Goal: Navigation & Orientation: Find specific page/section

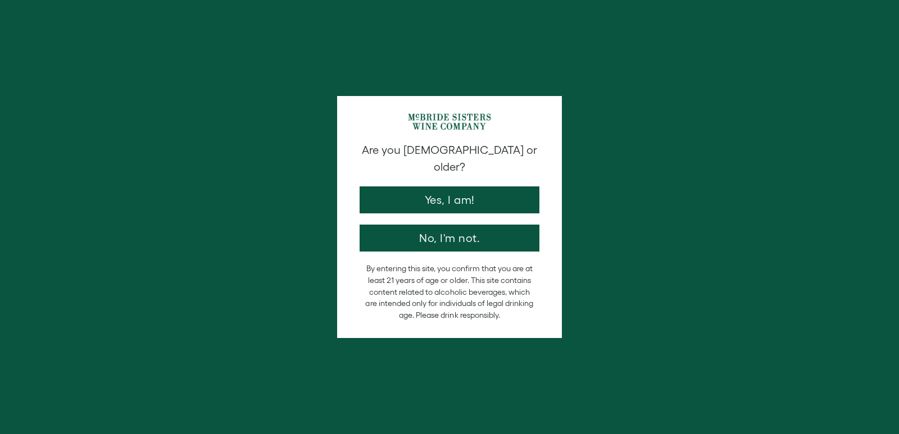
click at [476, 170] on div "Are you [DEMOGRAPHIC_DATA] or older? Yes, I am! No, I'm not." at bounding box center [449, 197] width 191 height 110
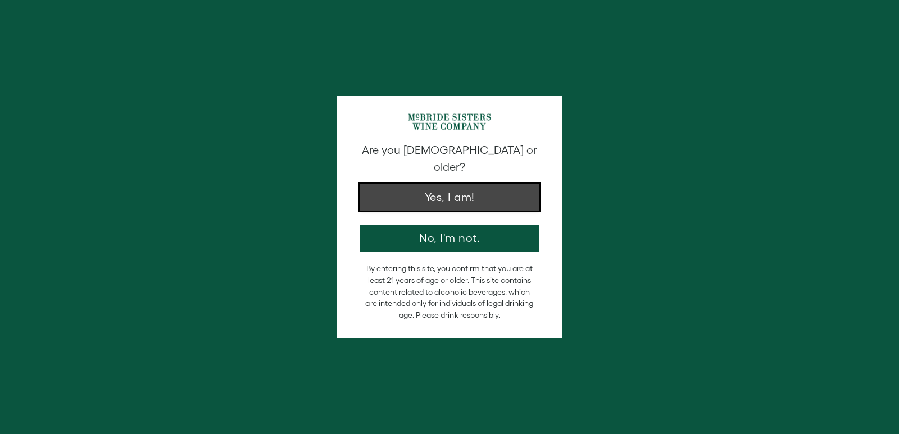
click at [475, 184] on button "Yes, I am!" at bounding box center [449, 197] width 180 height 27
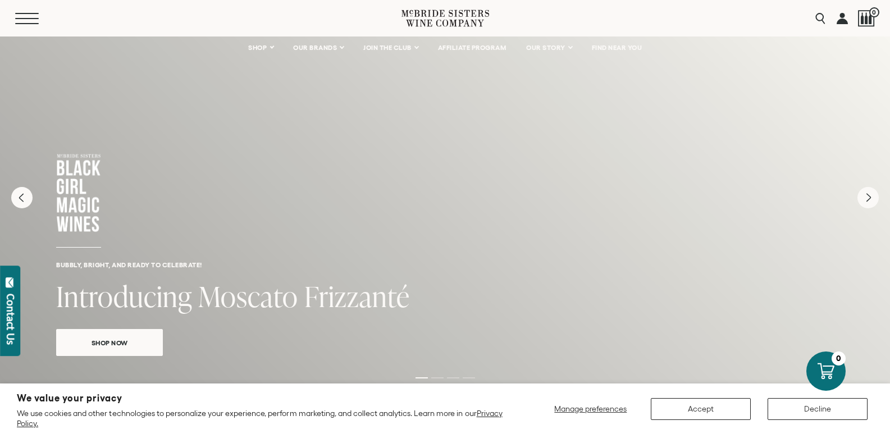
click at [38, 16] on button "Menu" at bounding box center [35, 18] width 40 height 11
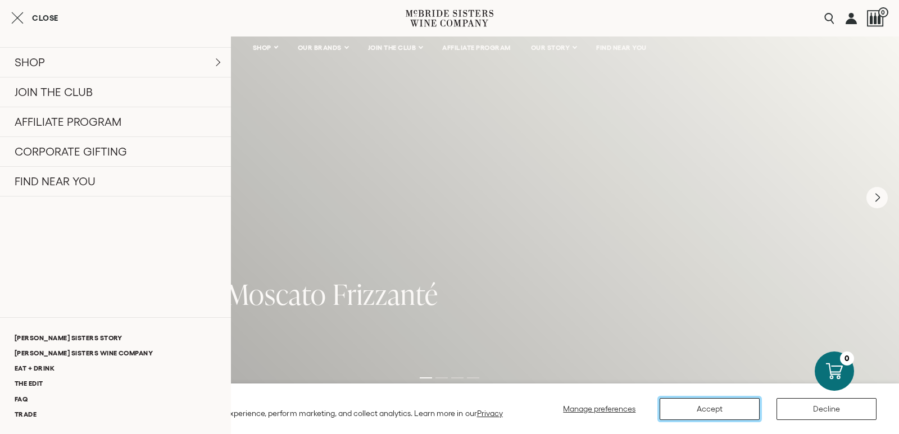
click at [669, 404] on button "Accept" at bounding box center [709, 409] width 100 height 22
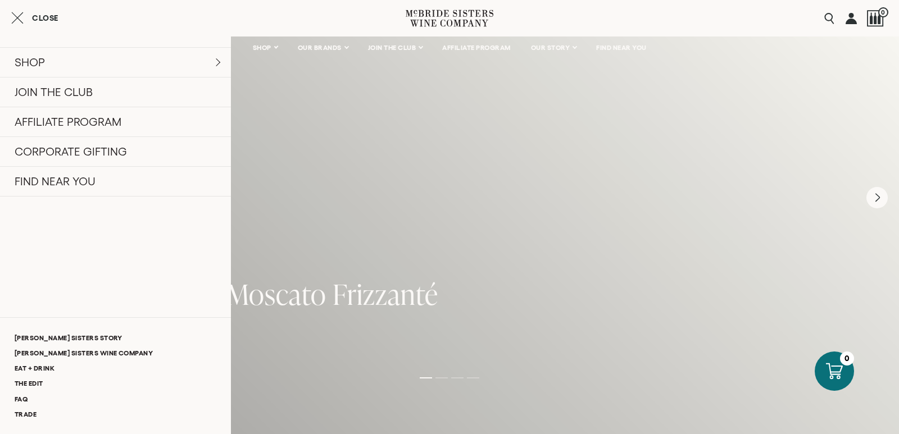
click at [20, 17] on icon "Close cart" at bounding box center [17, 17] width 12 height 13
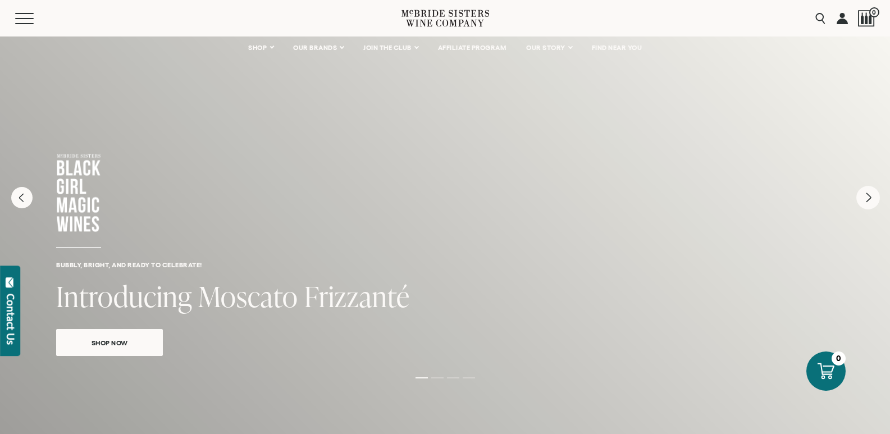
click at [867, 205] on icon "Next" at bounding box center [869, 198] width 24 height 24
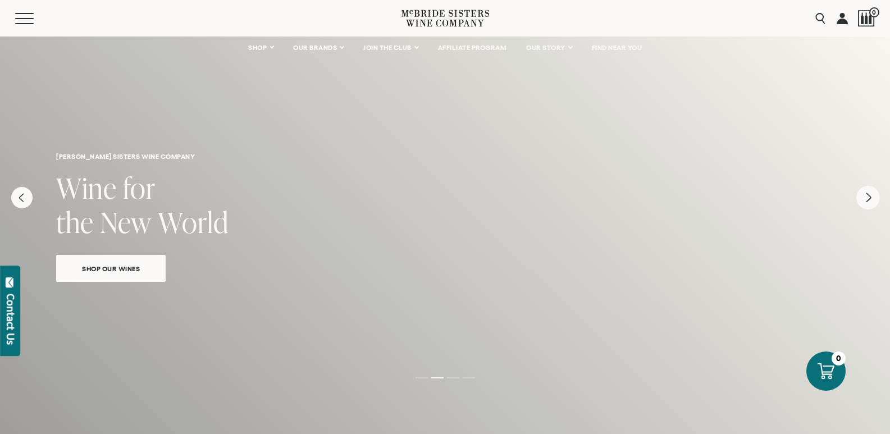
click at [867, 205] on icon "Next" at bounding box center [869, 198] width 24 height 24
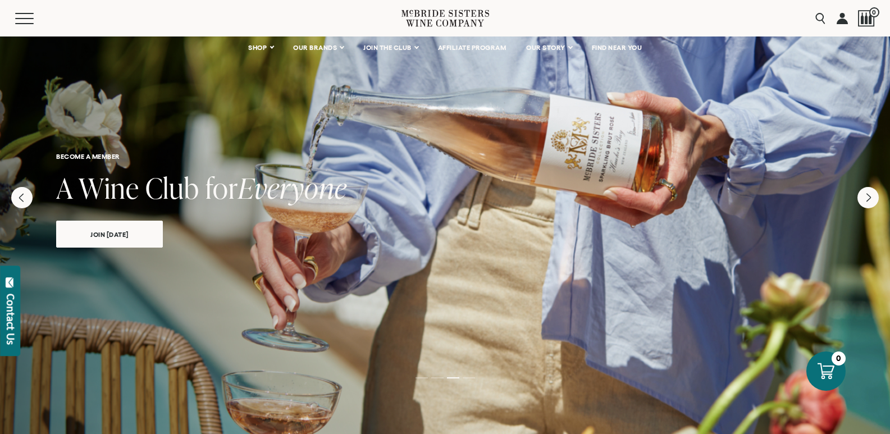
click at [880, 202] on div "become a member A Wine Club for Everyone join [DATE]" at bounding box center [445, 156] width 890 height 240
click at [870, 202] on icon "Next" at bounding box center [869, 198] width 24 height 24
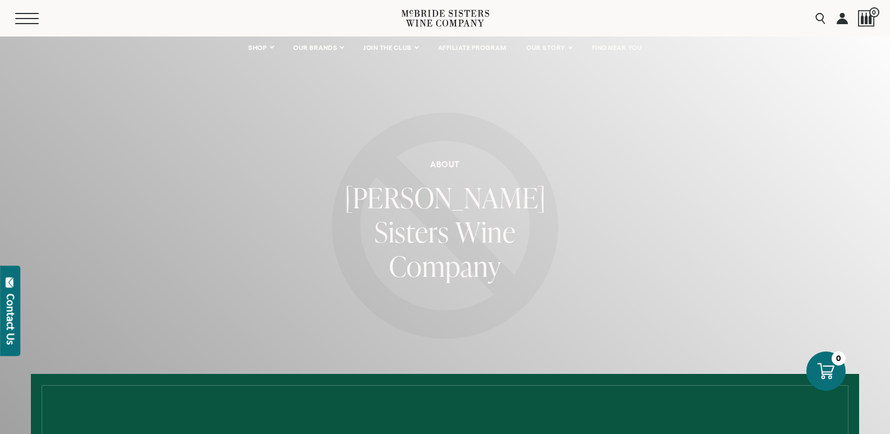
click at [34, 21] on button "Menu" at bounding box center [35, 18] width 40 height 11
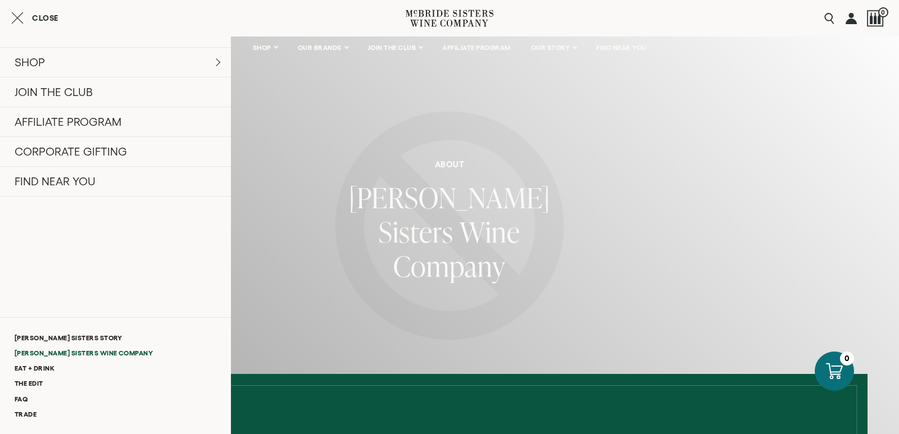
click at [119, 354] on link "[PERSON_NAME] Sisters Wine Company" at bounding box center [115, 352] width 231 height 15
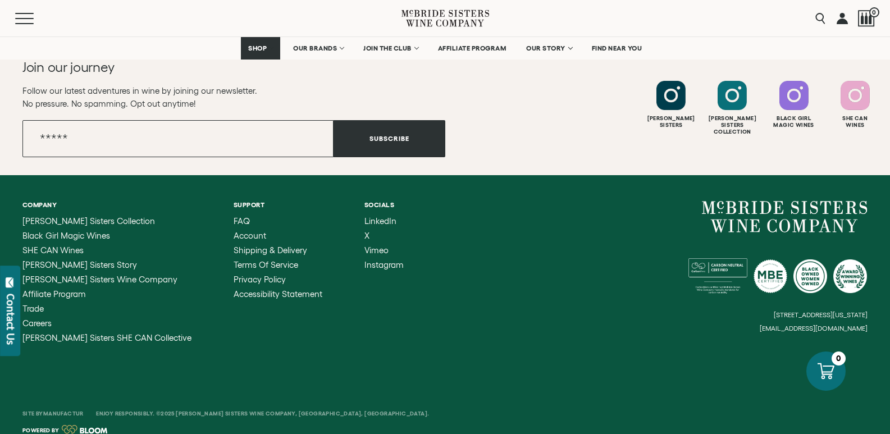
scroll to position [1774, 0]
